Goal: Transaction & Acquisition: Purchase product/service

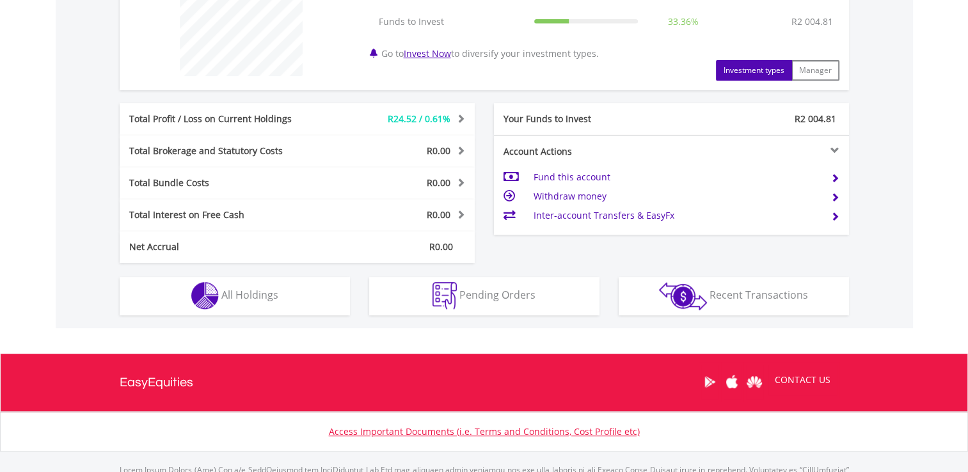
scroll to position [608, 0]
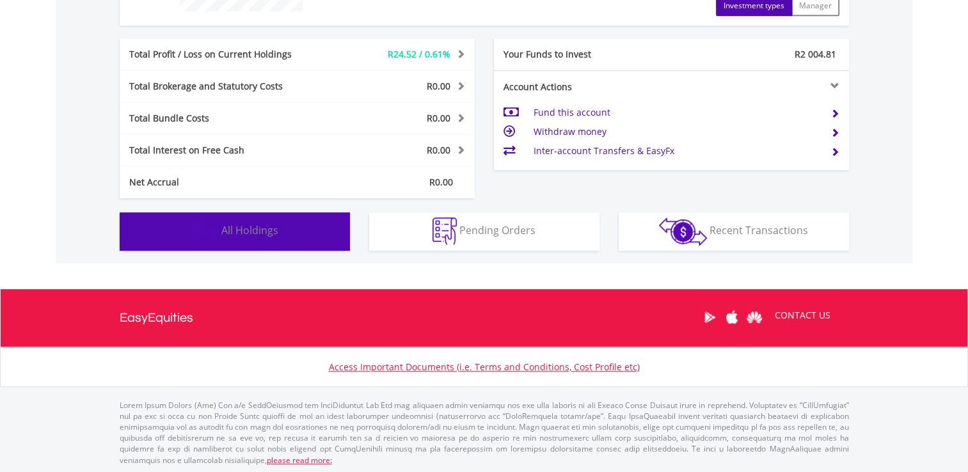
click at [292, 226] on button "Holdings All Holdings" at bounding box center [235, 231] width 230 height 38
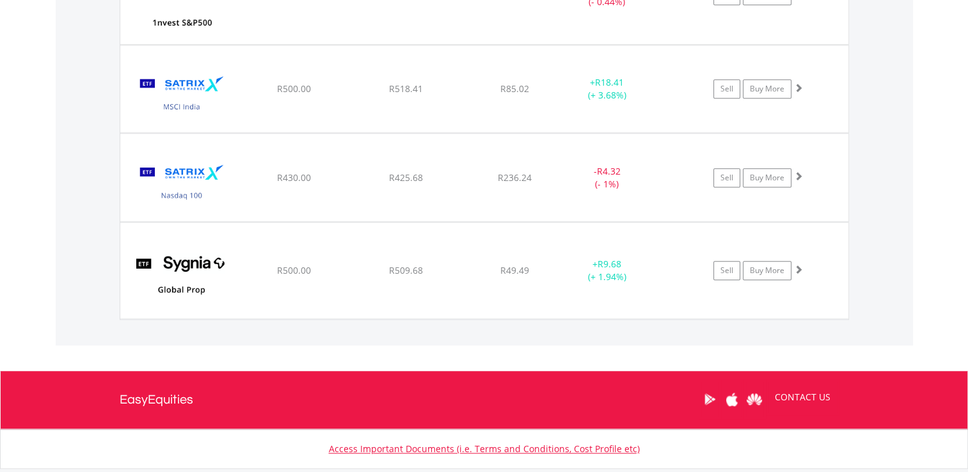
scroll to position [1203, 0]
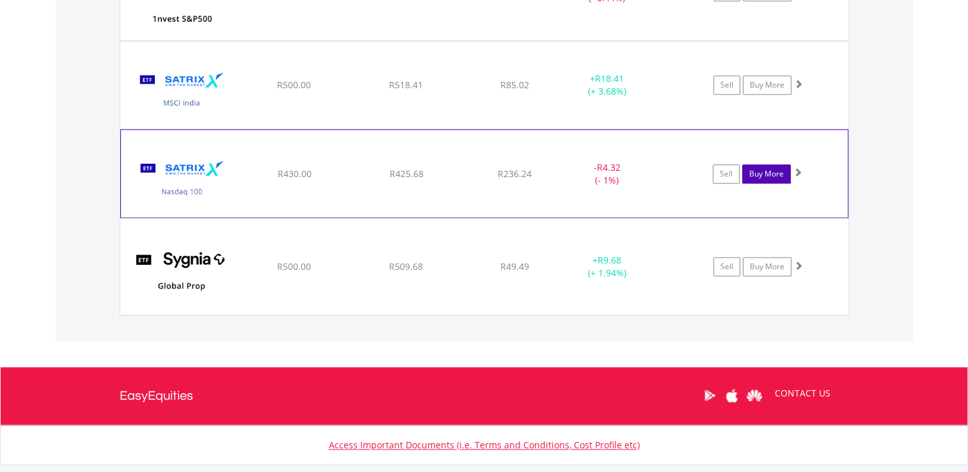
click at [766, 169] on link "Buy More" at bounding box center [766, 173] width 49 height 19
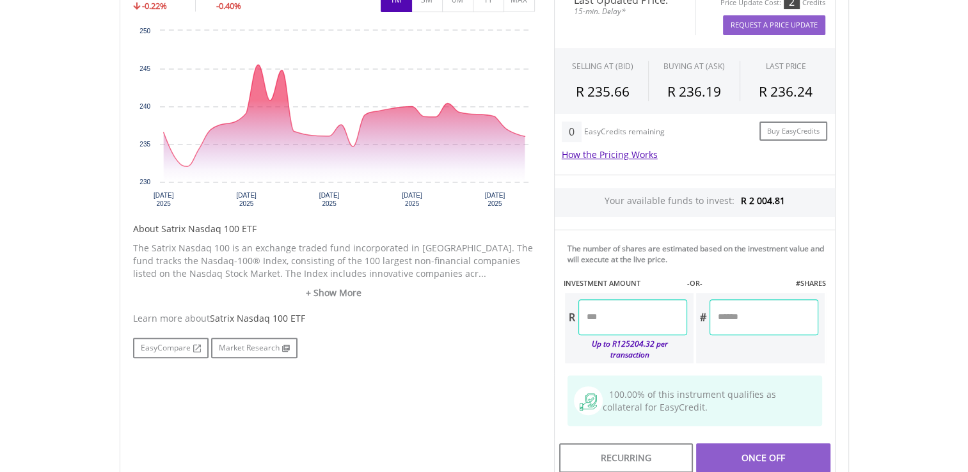
scroll to position [443, 0]
click at [585, 311] on input "number" at bounding box center [632, 317] width 109 height 36
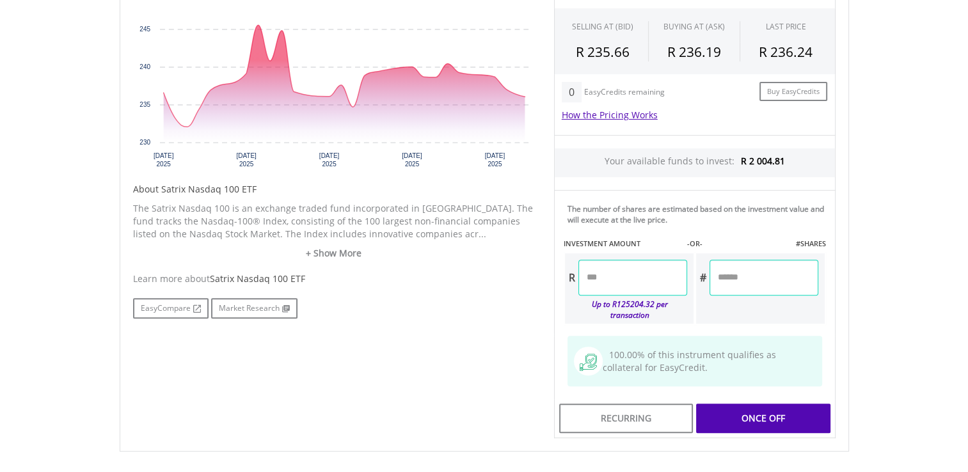
scroll to position [494, 0]
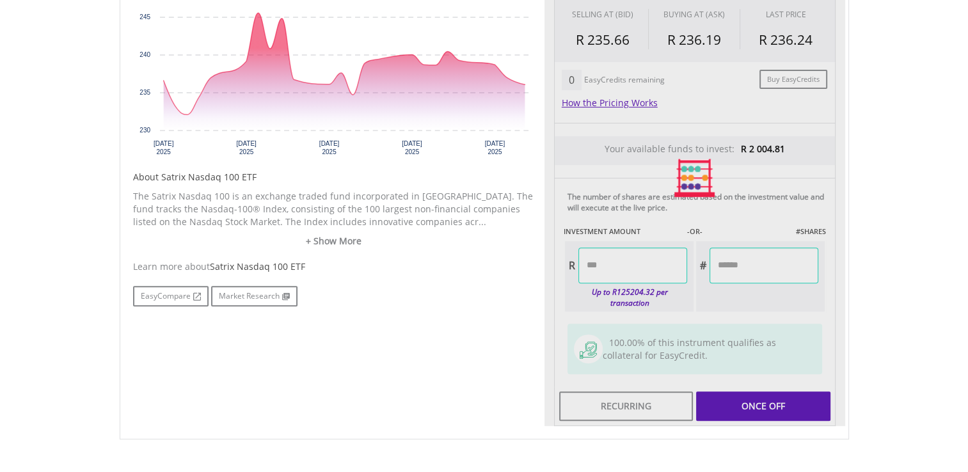
type input "*******"
type input "******"
click at [757, 390] on div "Last Updated Price: 15-min. Delay* Price Update Cost: 2 Credits Request A Price…" at bounding box center [694, 178] width 301 height 497
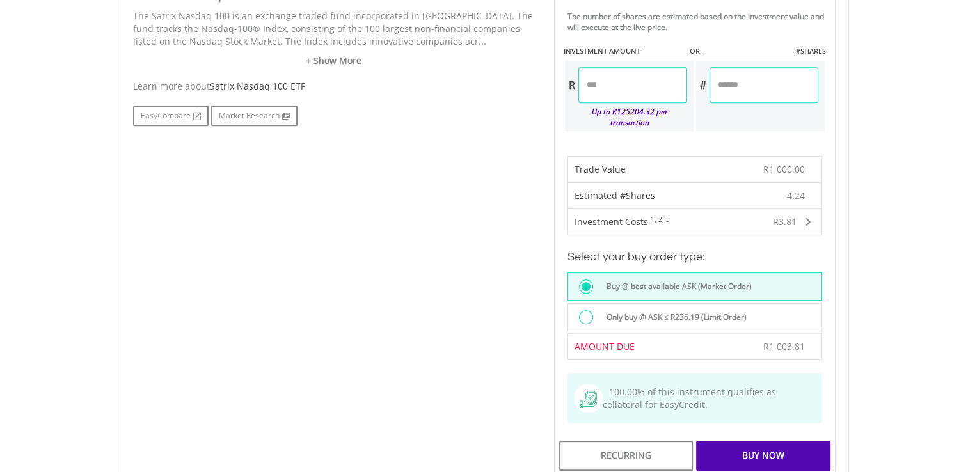
scroll to position [691, 0]
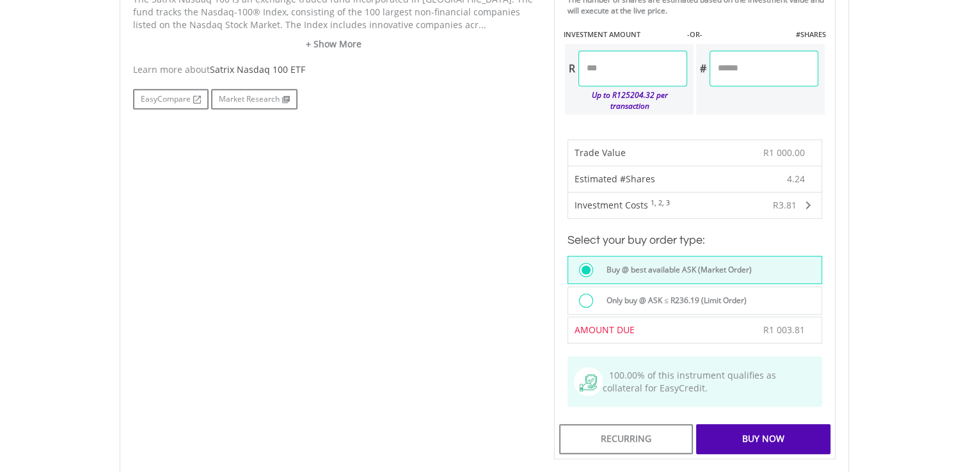
click at [738, 431] on div "Buy Now" at bounding box center [763, 438] width 134 height 29
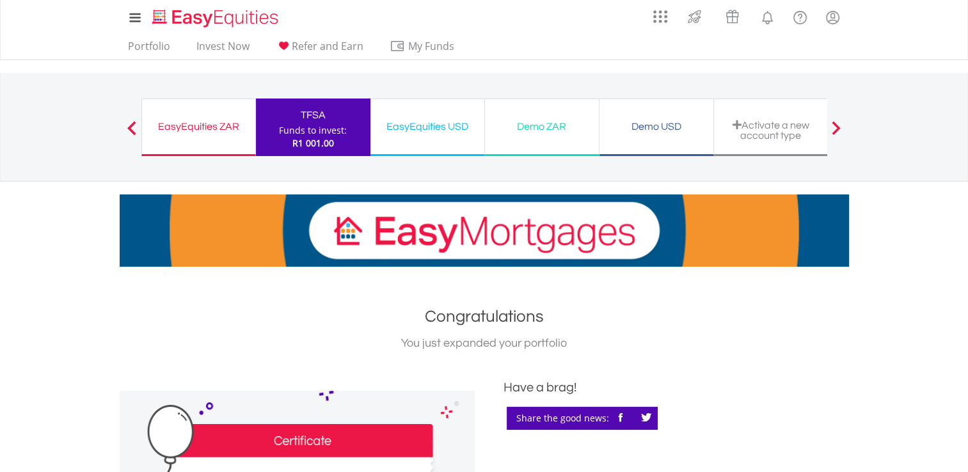
click at [288, 136] on div "Funds to invest:" at bounding box center [313, 130] width 68 height 13
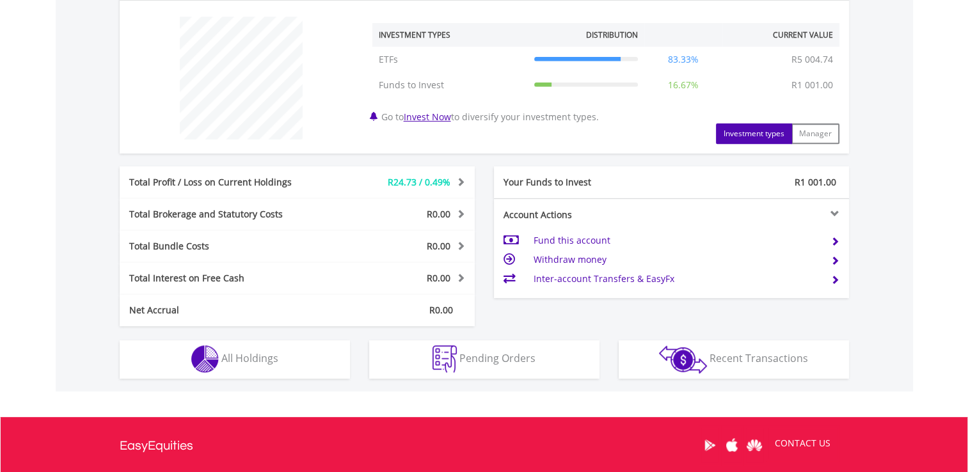
scroll to position [483, 0]
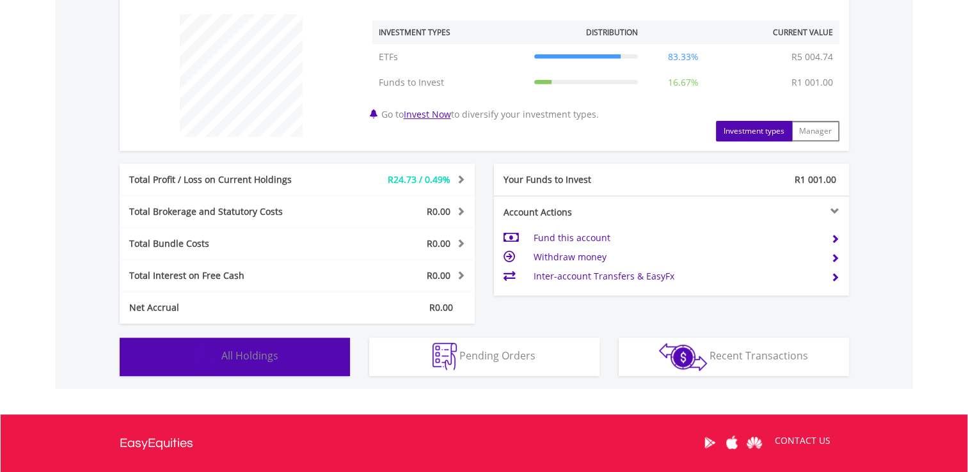
click at [260, 357] on span "All Holdings" at bounding box center [249, 356] width 57 height 14
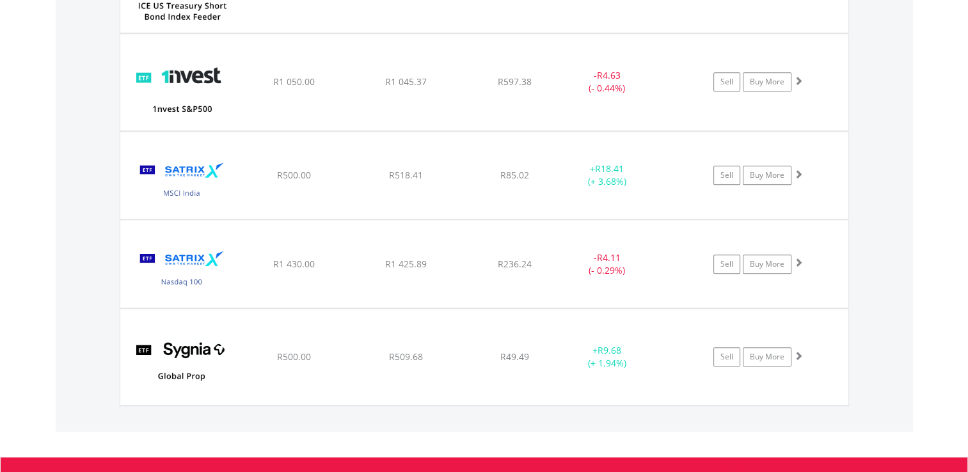
scroll to position [1120, 0]
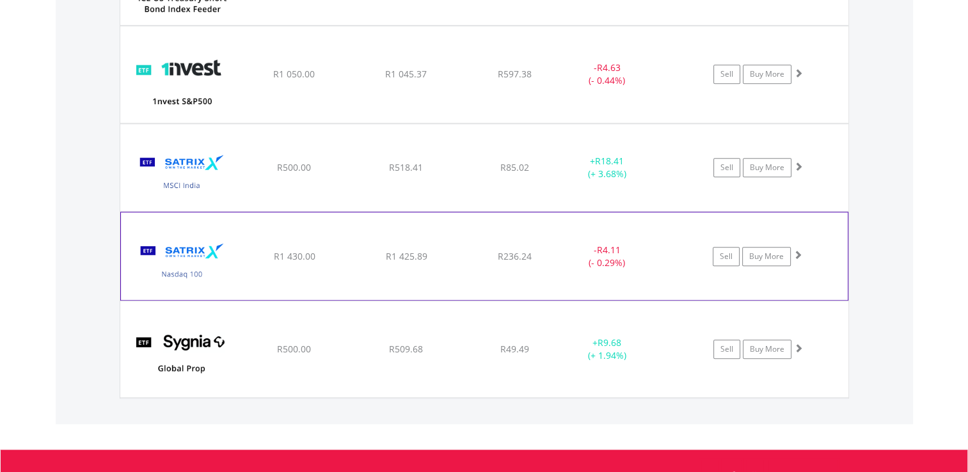
click at [793, 250] on span at bounding box center [797, 254] width 9 height 9
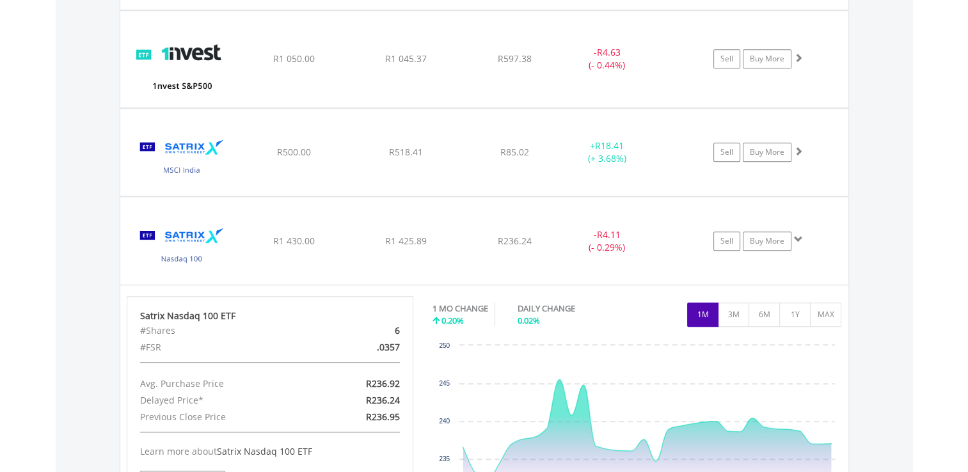
scroll to position [1126, 0]
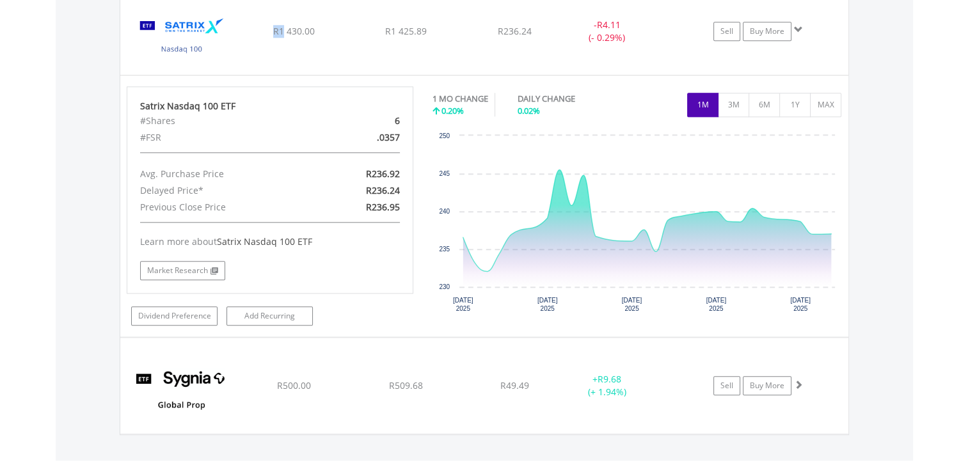
scroll to position [1355, 0]
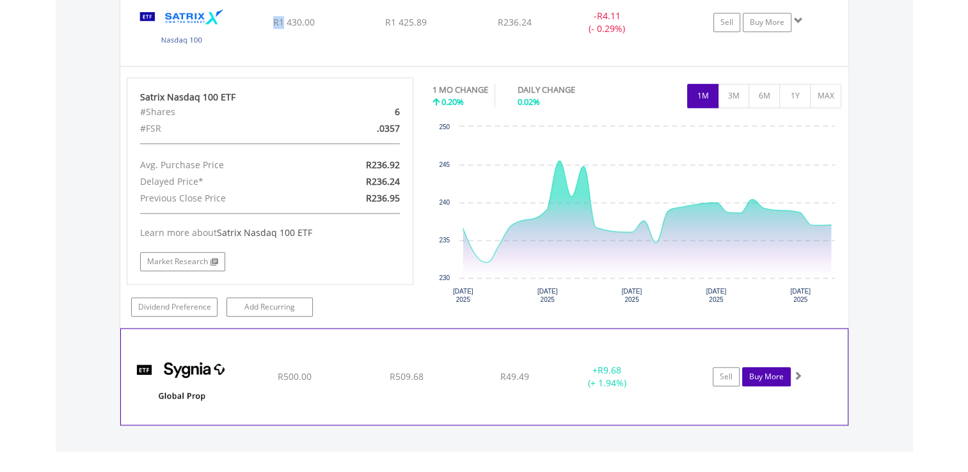
click at [762, 372] on link "Buy More" at bounding box center [766, 376] width 49 height 19
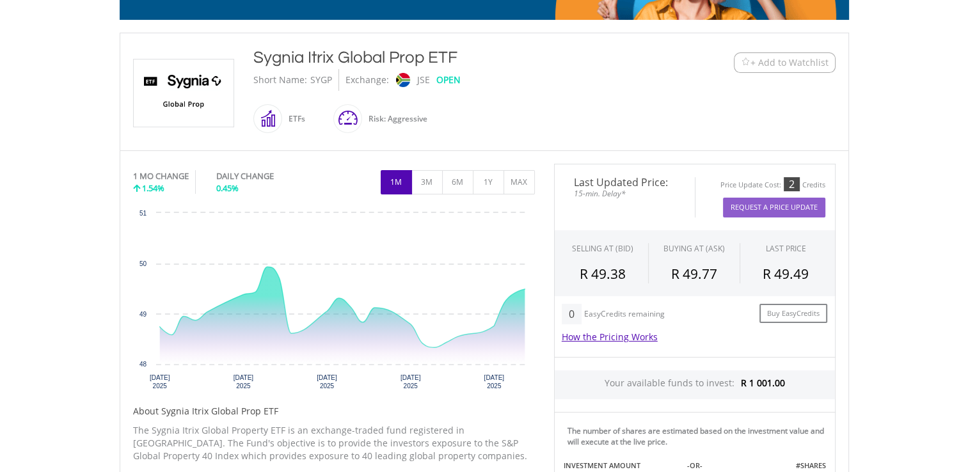
scroll to position [82, 0]
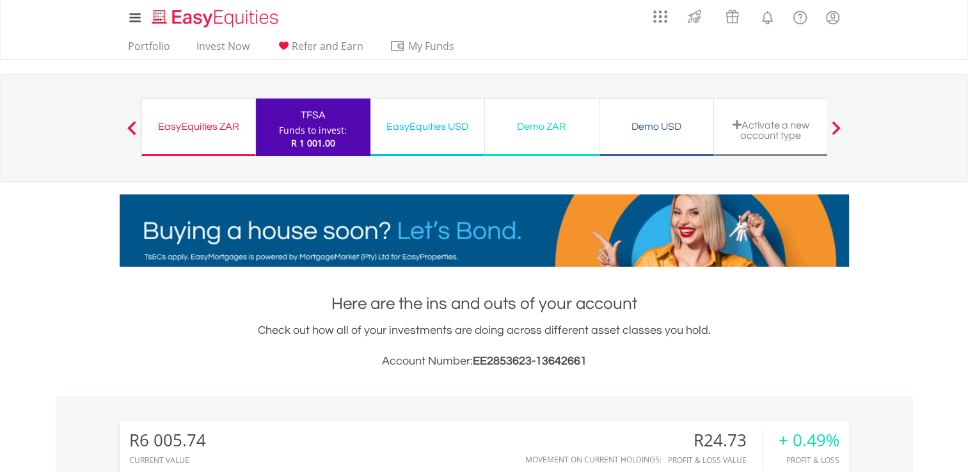
scroll to position [608, 0]
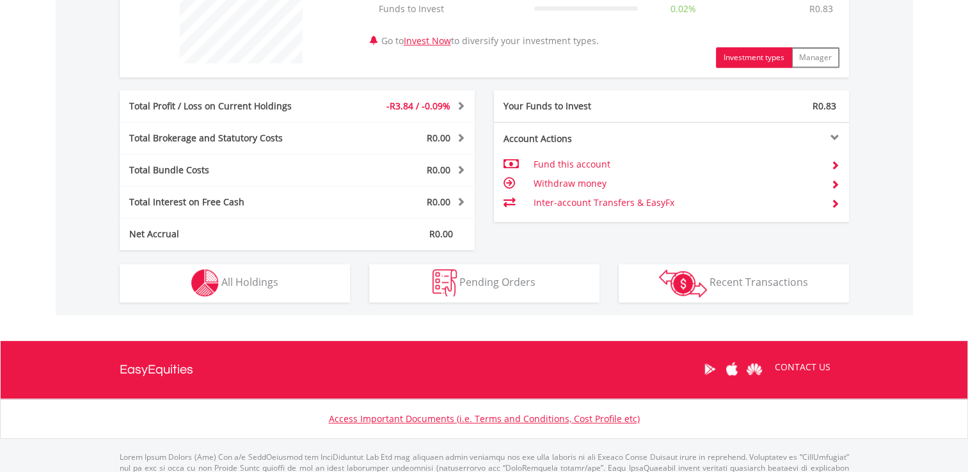
scroll to position [590, 0]
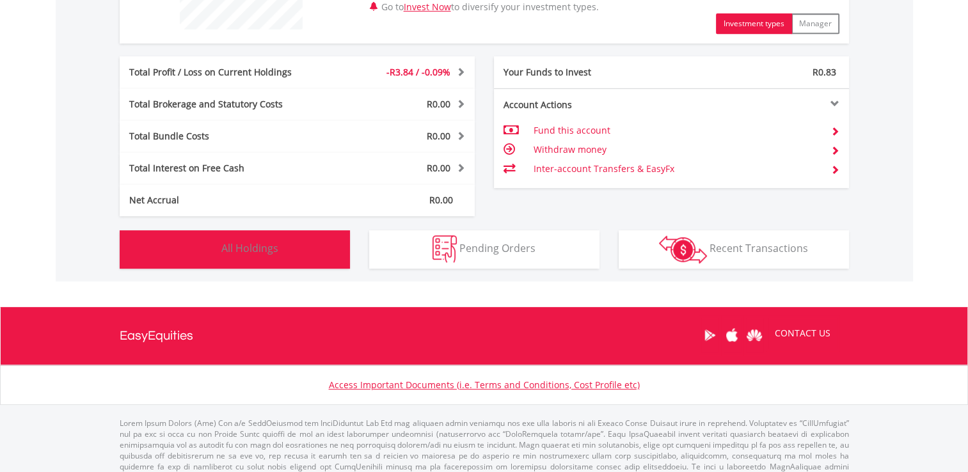
click at [240, 249] on span "All Holdings" at bounding box center [249, 248] width 57 height 14
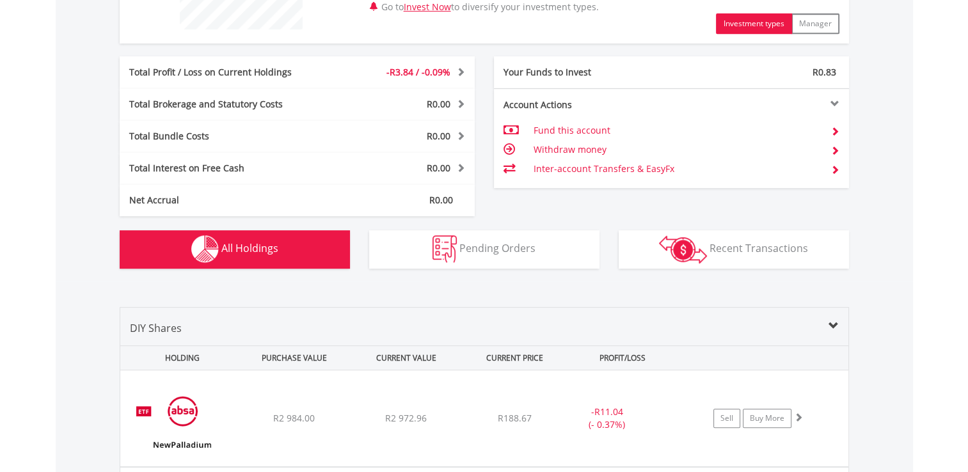
scroll to position [896, 0]
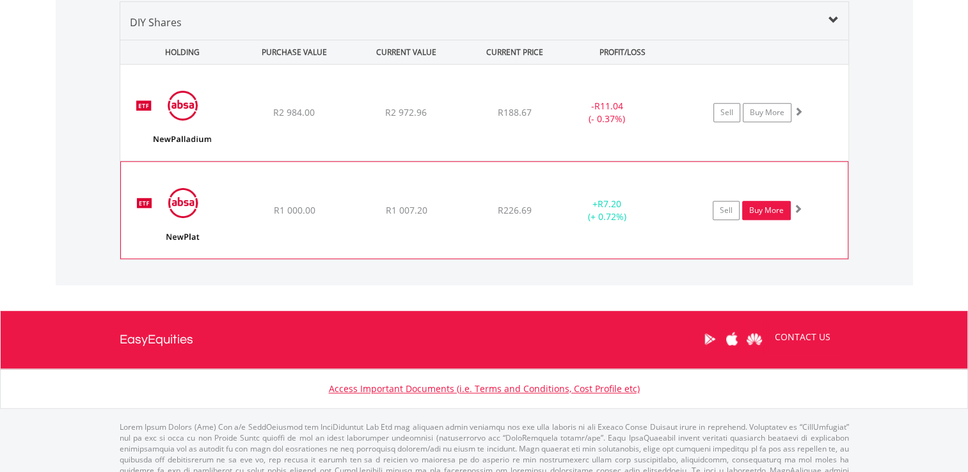
click at [764, 211] on link "Buy More" at bounding box center [766, 210] width 49 height 19
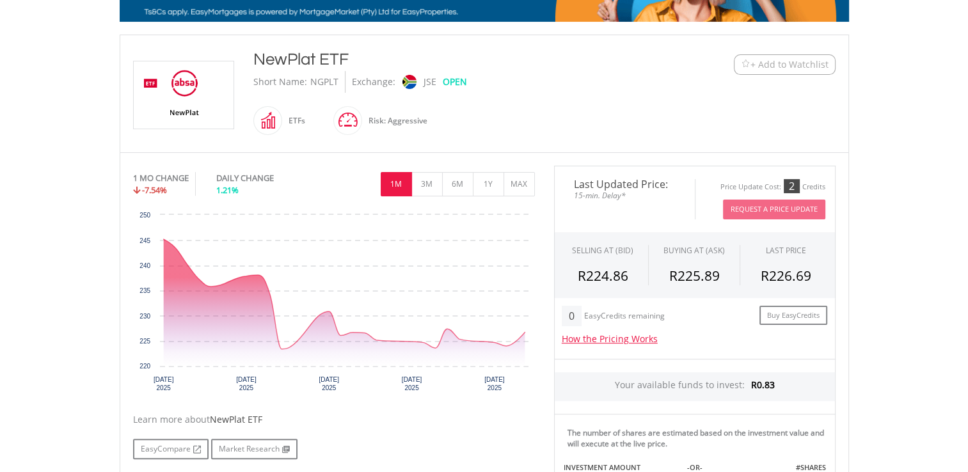
scroll to position [247, 0]
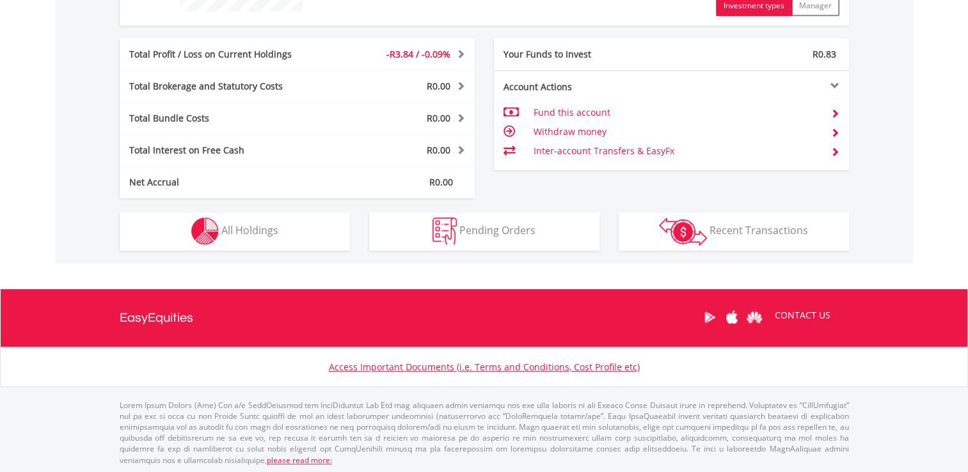
scroll to position [585, 0]
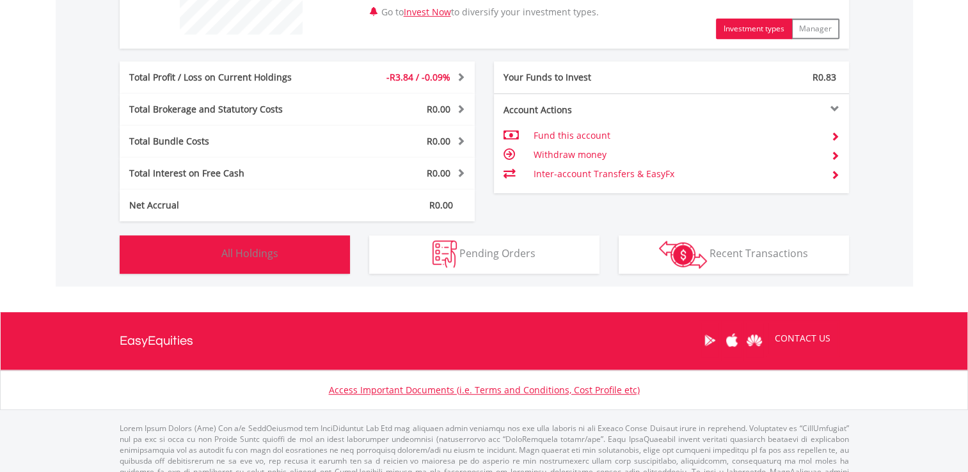
click at [290, 257] on button "Holdings All Holdings" at bounding box center [235, 254] width 230 height 38
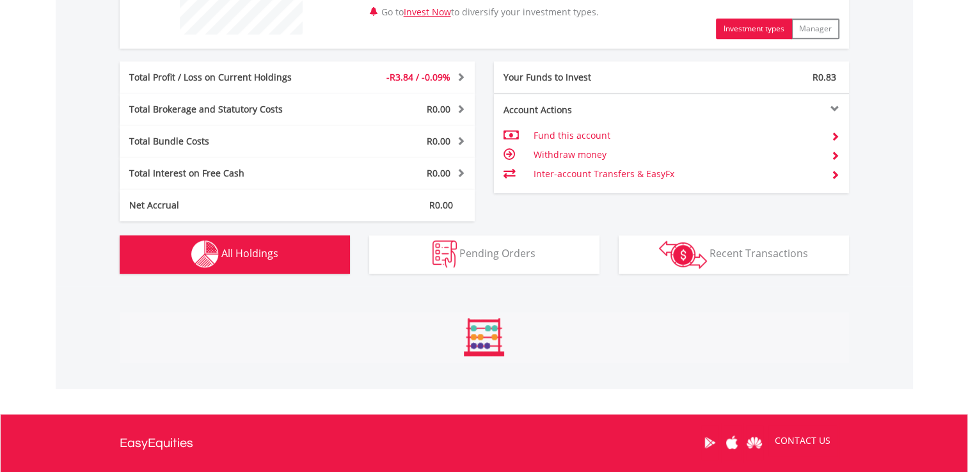
click at [290, 257] on button "Holdings All Holdings" at bounding box center [235, 254] width 230 height 38
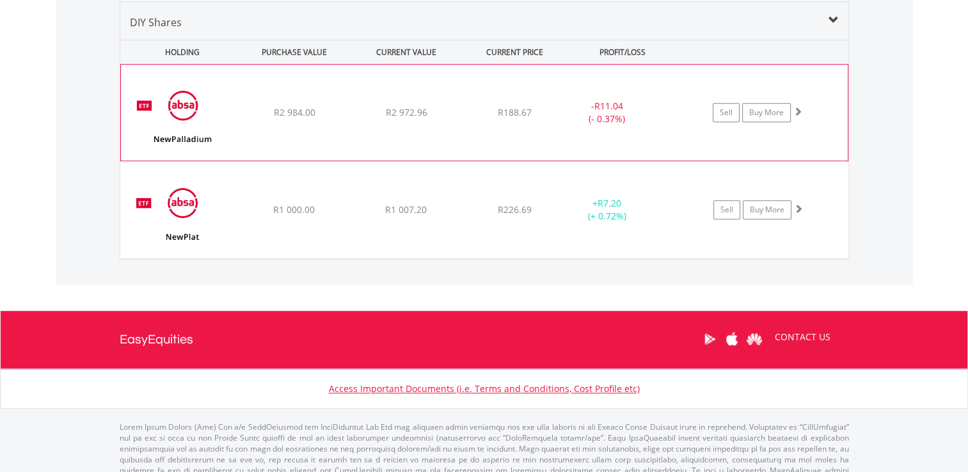
click at [212, 126] on img at bounding box center [182, 119] width 110 height 77
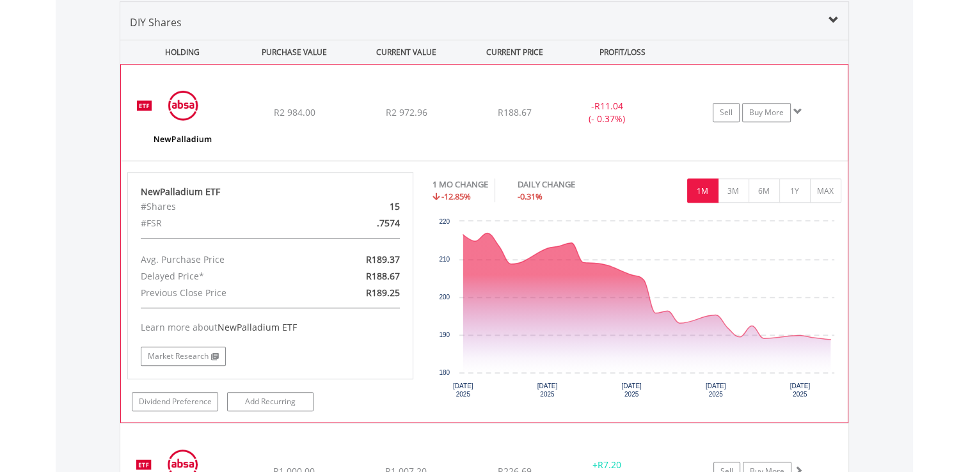
click at [808, 146] on div "﻿ NewPalladium ETF R2 984.00 R2 972.96 R188.67 - R11.04 (- 0.37%) Sell Buy More" at bounding box center [484, 113] width 726 height 96
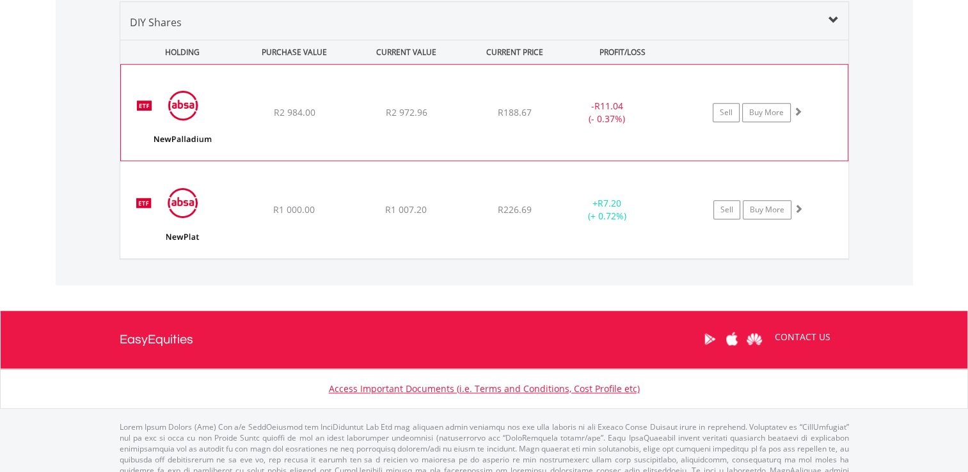
click at [271, 141] on div "﻿ NewPalladium ETF R2 984.00 R2 972.96 R188.67 - R11.04 (- 0.37%) Sell Buy More" at bounding box center [484, 113] width 726 height 96
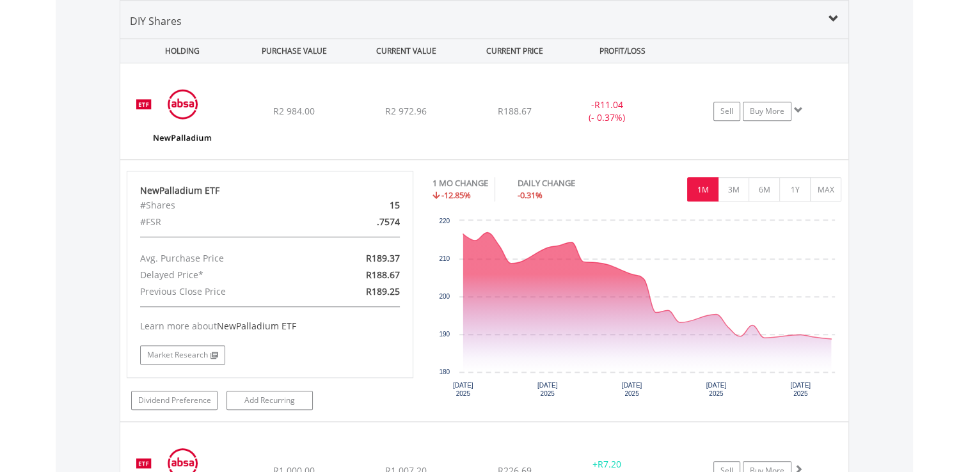
scroll to position [899, 0]
click at [893, 111] on div "Value View Share View DIY Shares HOLDING PURCHASE VALUE CURRENT VALUE CURRENT P…" at bounding box center [484, 258] width 857 height 571
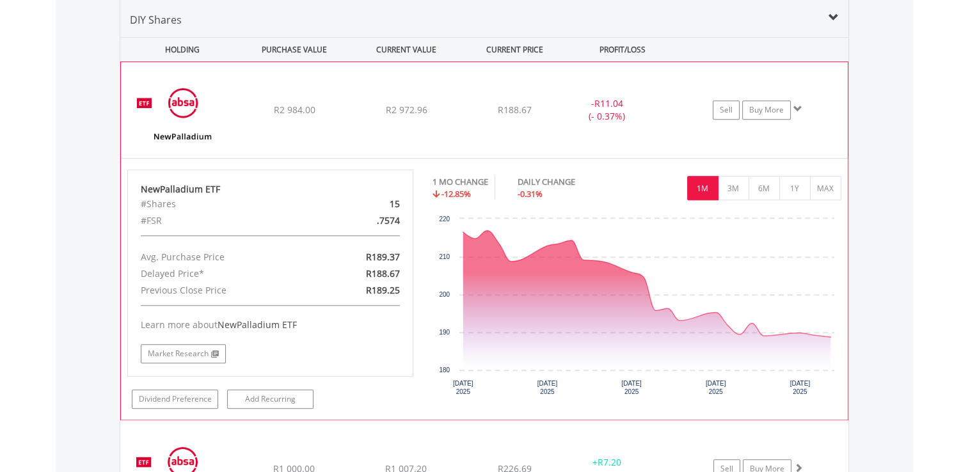
click at [360, 98] on div "﻿ NewPalladium ETF R2 984.00 R2 972.96 R188.67 - R11.04 (- 0.37%) Sell Buy More" at bounding box center [484, 110] width 726 height 96
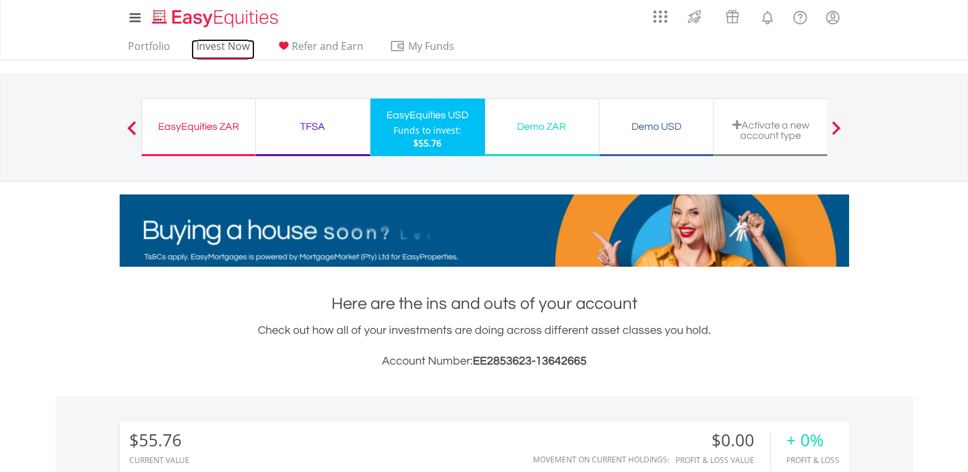
click at [214, 44] on link "Invest Now" at bounding box center [222, 50] width 63 height 20
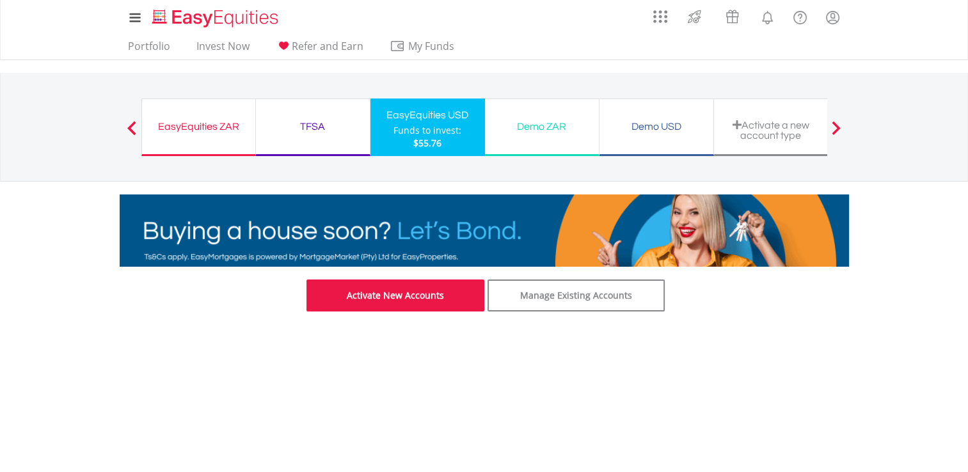
click at [451, 291] on link "Activate New Accounts" at bounding box center [395, 295] width 178 height 32
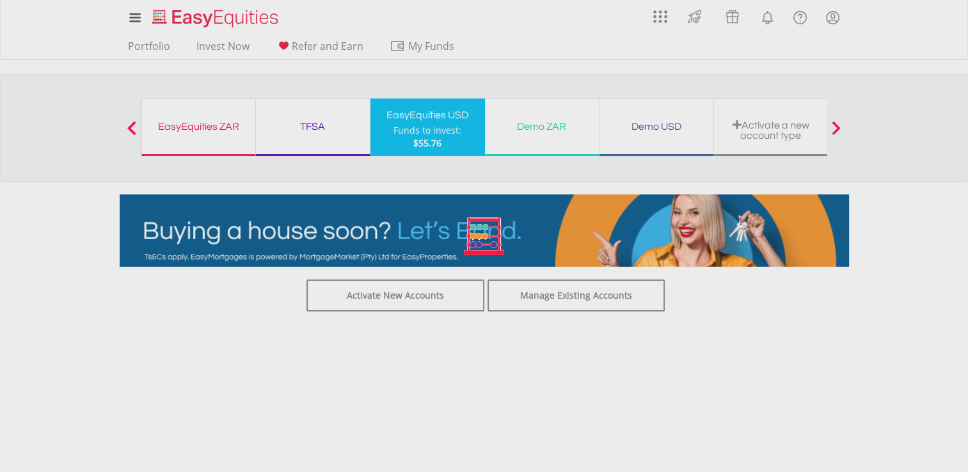
click at [212, 46] on div at bounding box center [484, 236] width 968 height 472
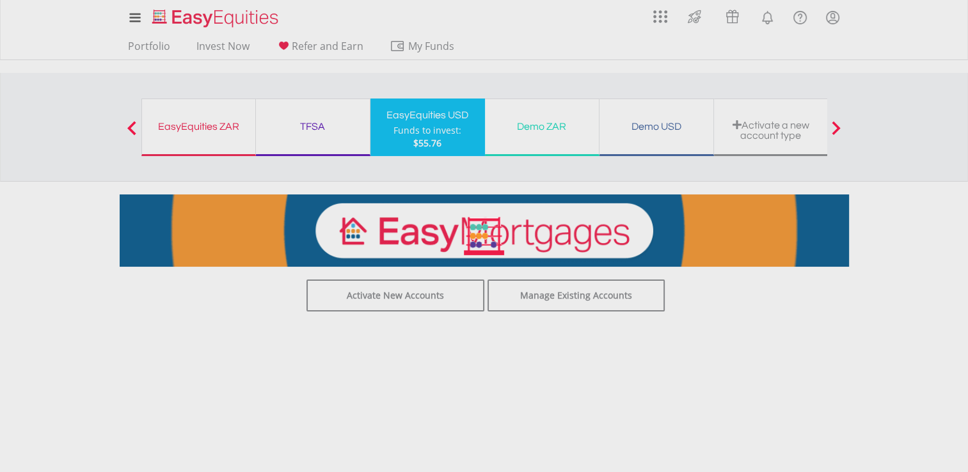
click at [212, 46] on div at bounding box center [484, 236] width 968 height 472
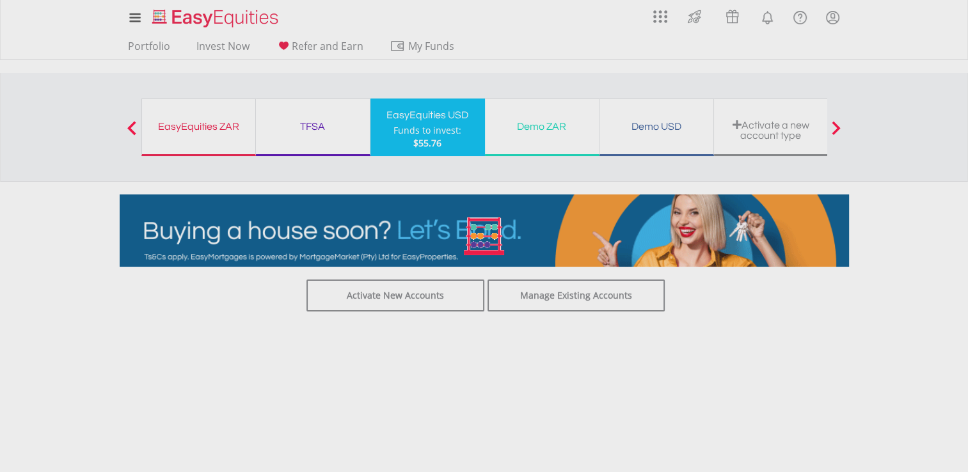
click at [236, 43] on div at bounding box center [484, 236] width 968 height 472
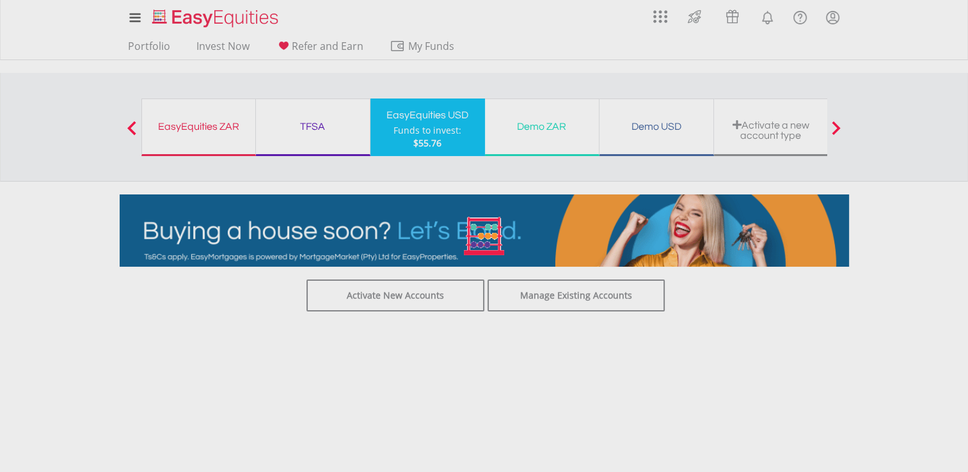
click at [236, 43] on div at bounding box center [484, 236] width 968 height 472
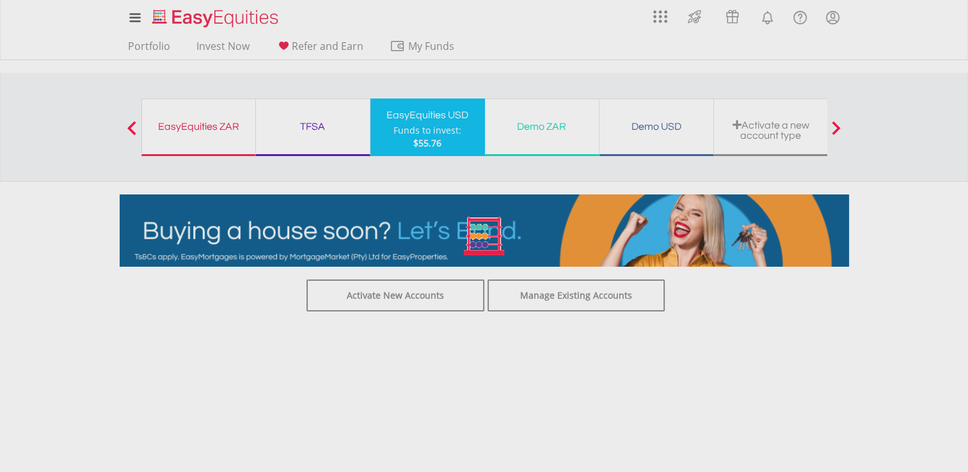
click at [236, 43] on div at bounding box center [484, 236] width 968 height 472
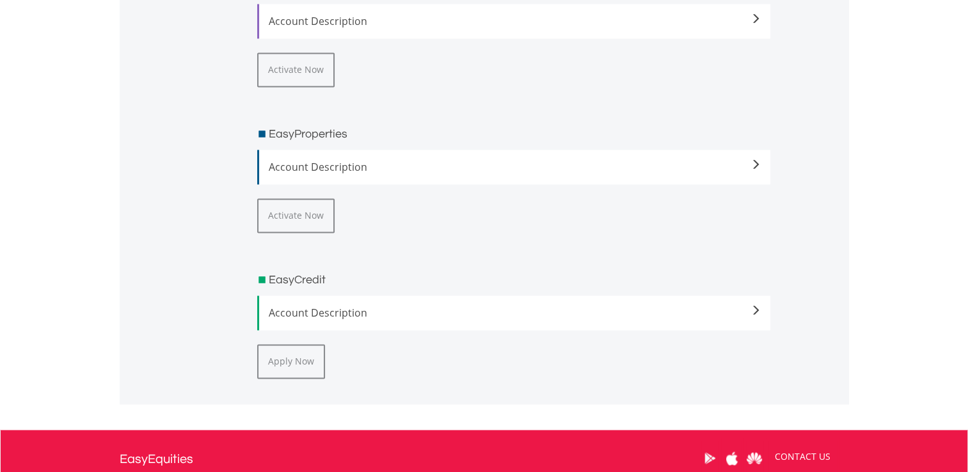
scroll to position [2015, 0]
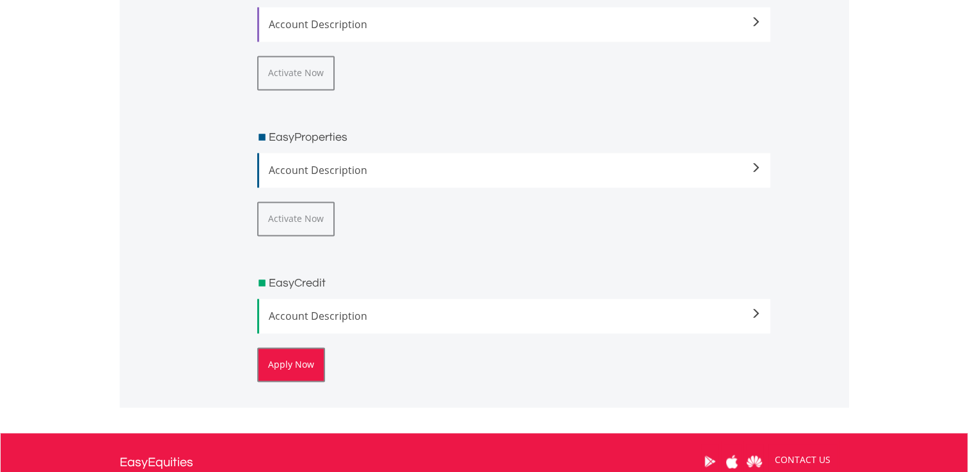
click at [301, 365] on button "Apply Now" at bounding box center [291, 364] width 68 height 35
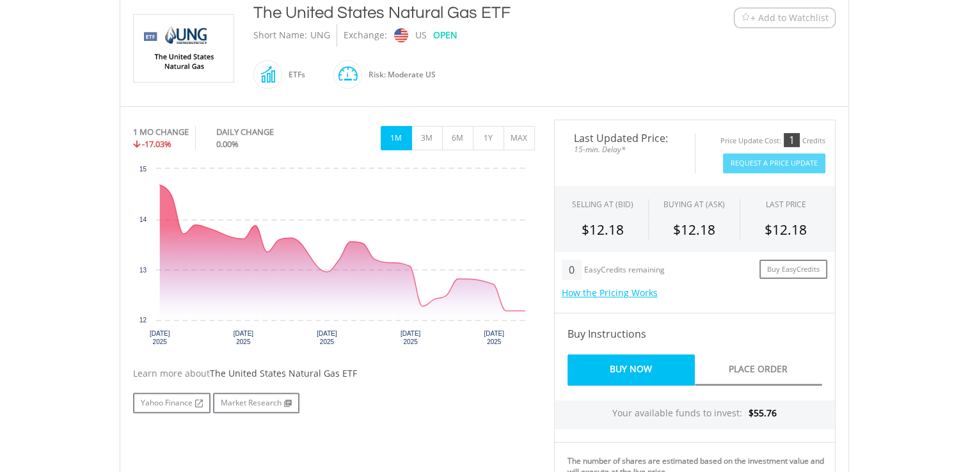
scroll to position [295, 0]
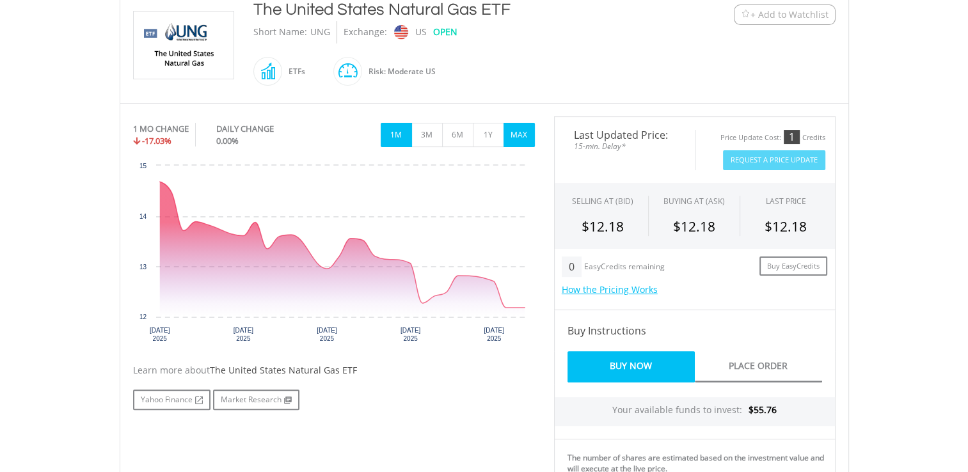
click at [519, 142] on button "MAX" at bounding box center [518, 135] width 31 height 24
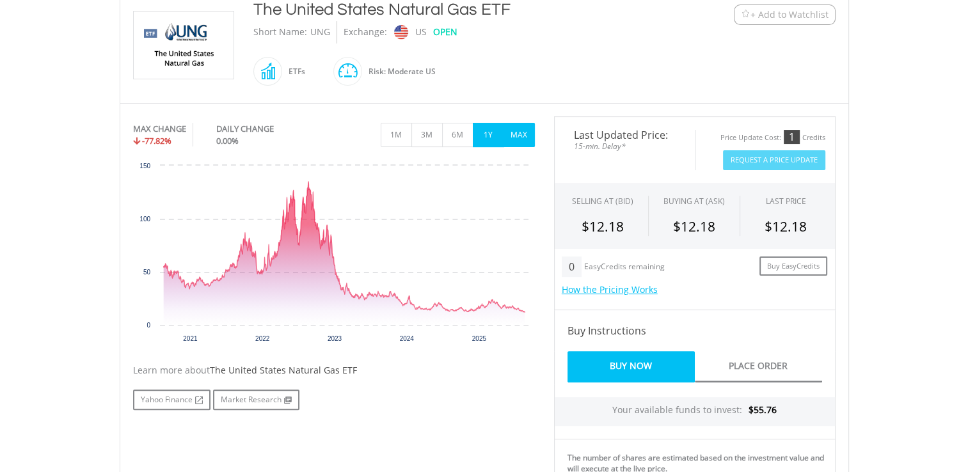
click at [483, 134] on button "1Y" at bounding box center [488, 135] width 31 height 24
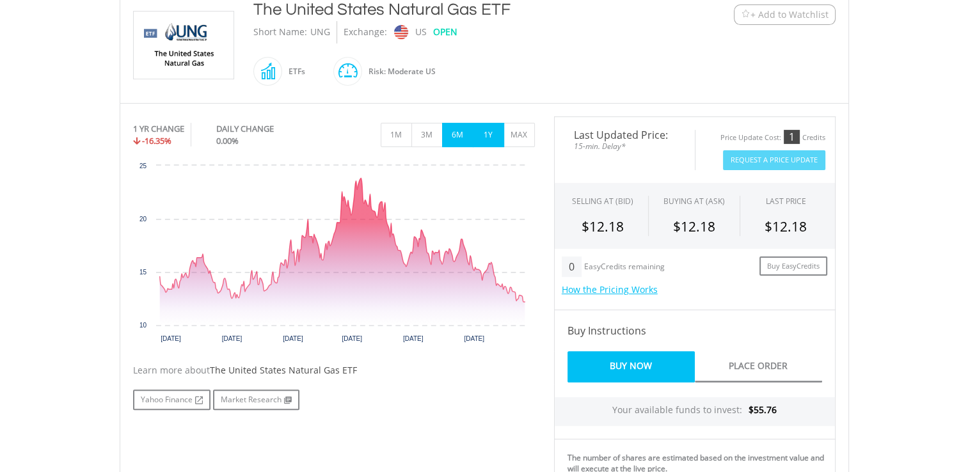
click at [460, 132] on button "6M" at bounding box center [457, 135] width 31 height 24
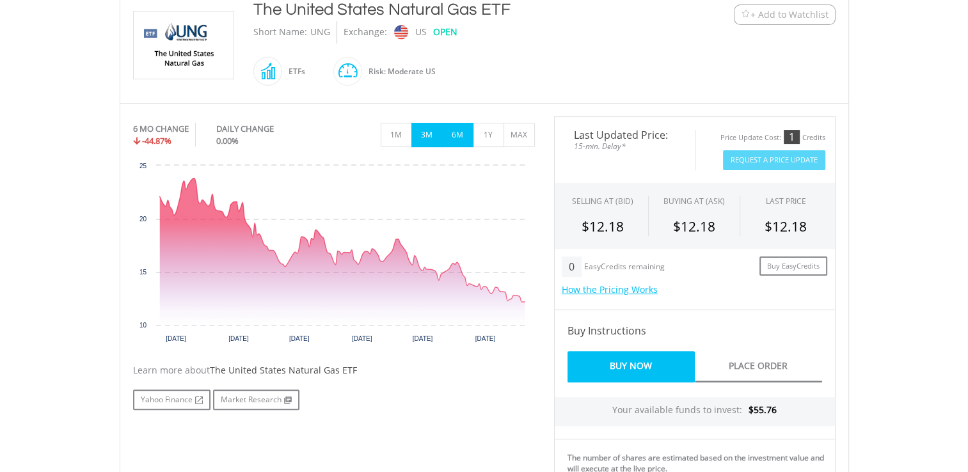
click at [423, 127] on button "3M" at bounding box center [426, 135] width 31 height 24
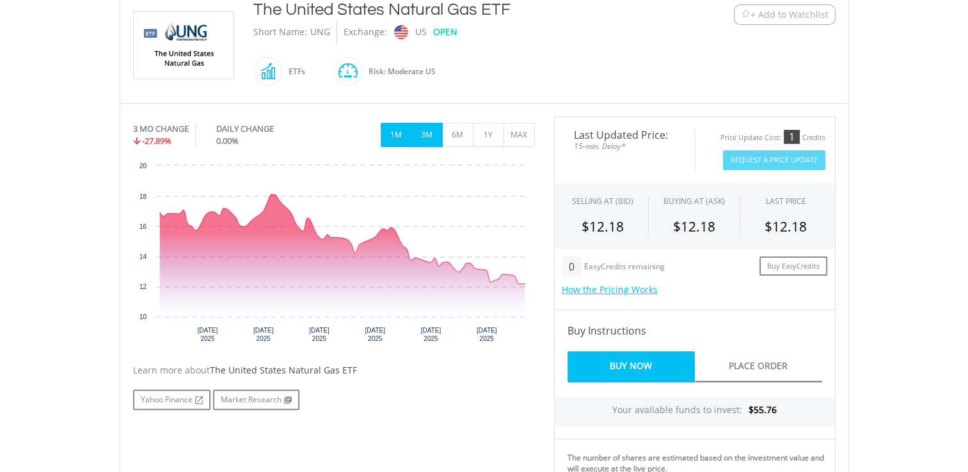
click at [402, 132] on button "1M" at bounding box center [396, 135] width 31 height 24
